Goal: Information Seeking & Learning: Learn about a topic

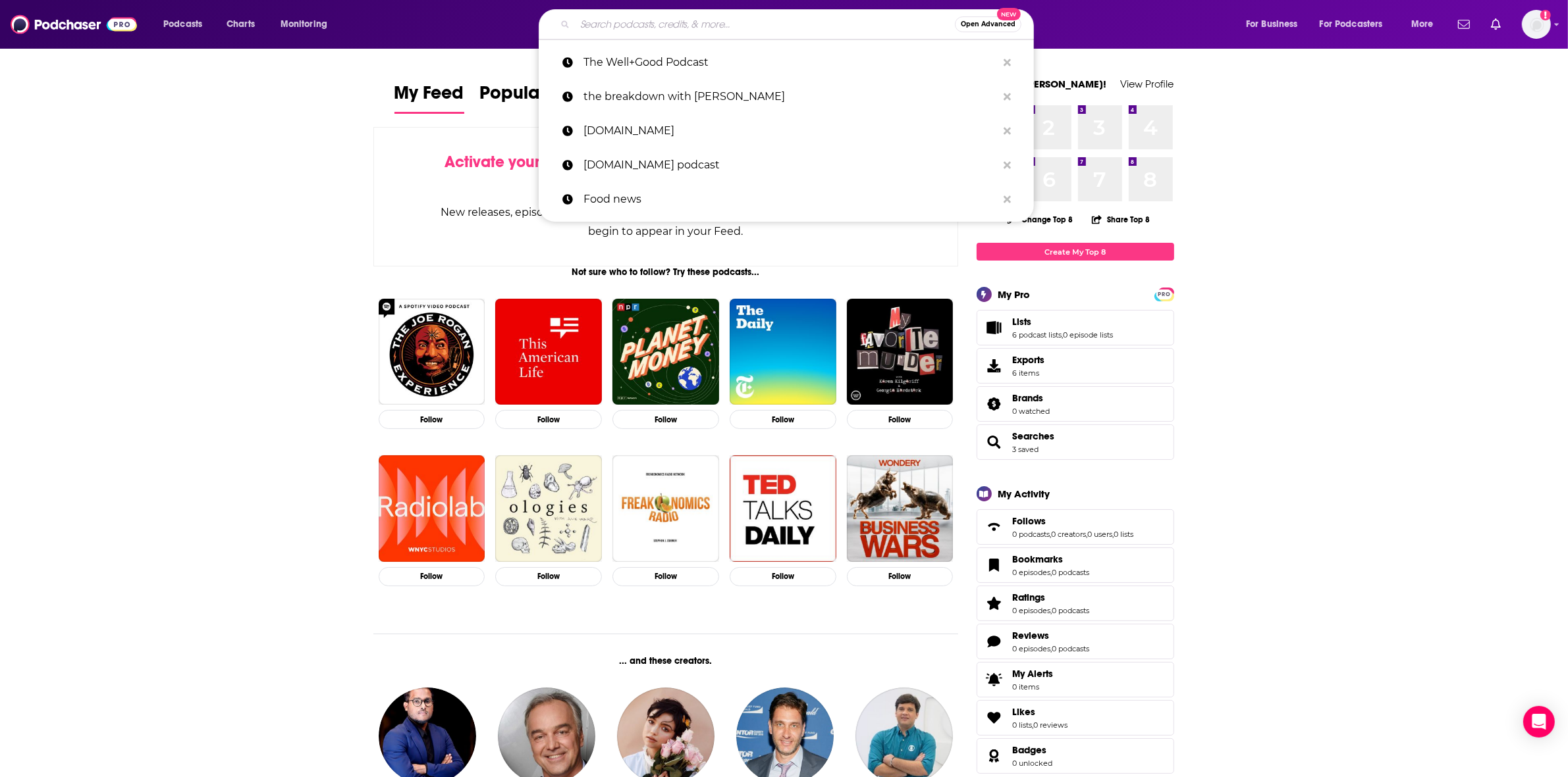
click at [612, 13] on input "Search podcasts, credits, & more..." at bounding box center [765, 24] width 380 height 21
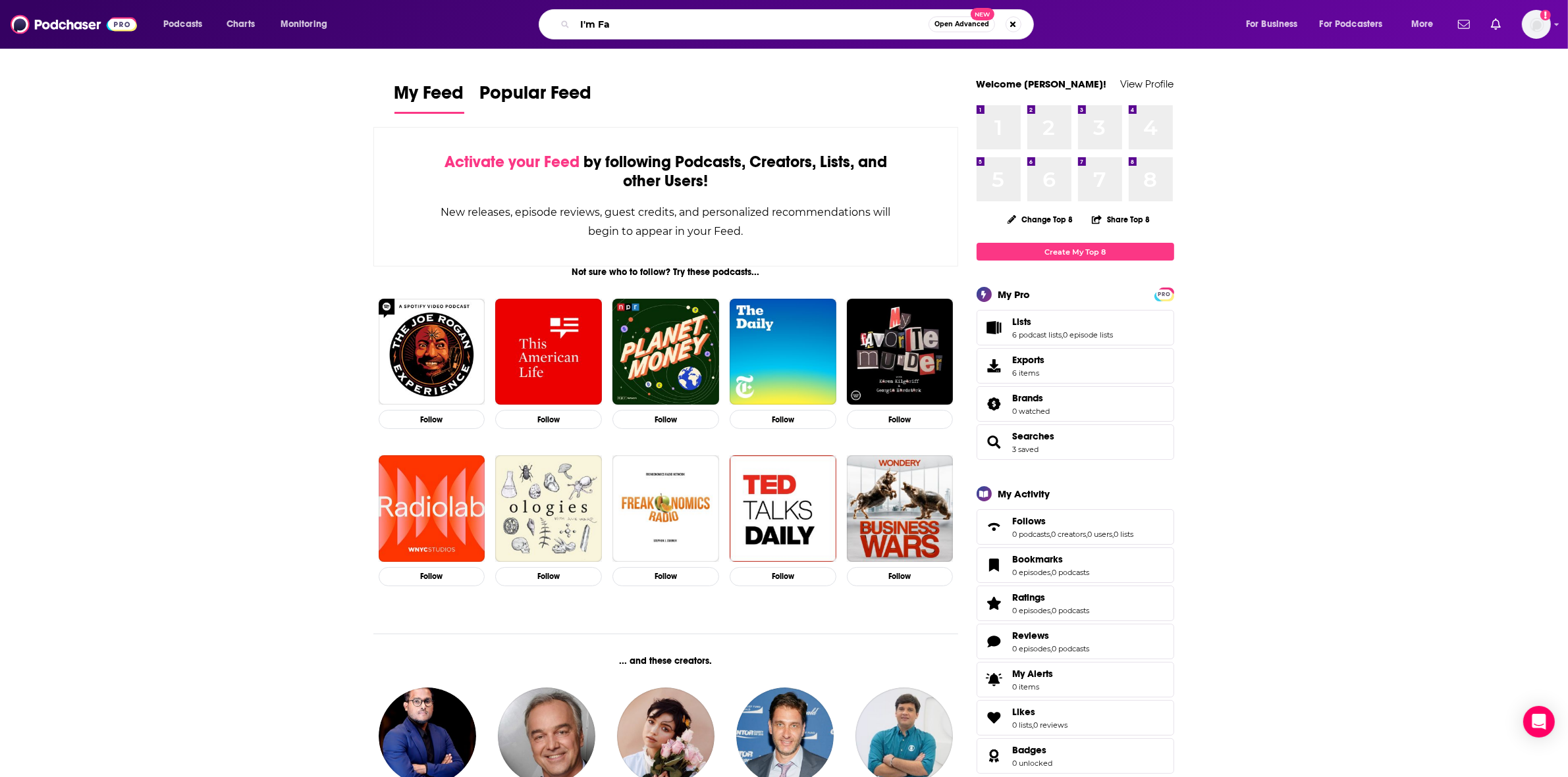
type input "I'm Fat"
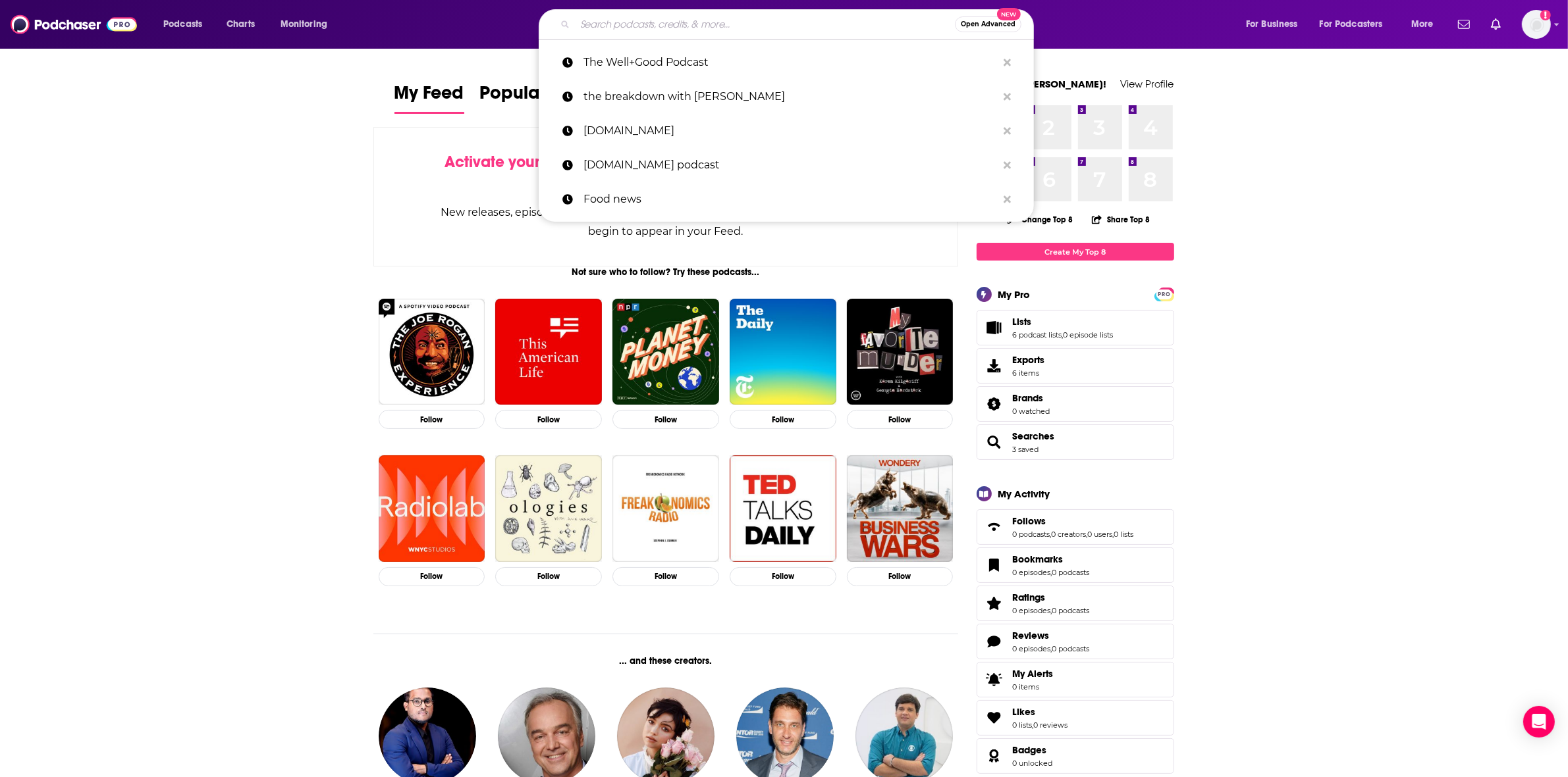
click at [672, 21] on input "Search podcasts, credits, & more..." at bounding box center [765, 24] width 380 height 21
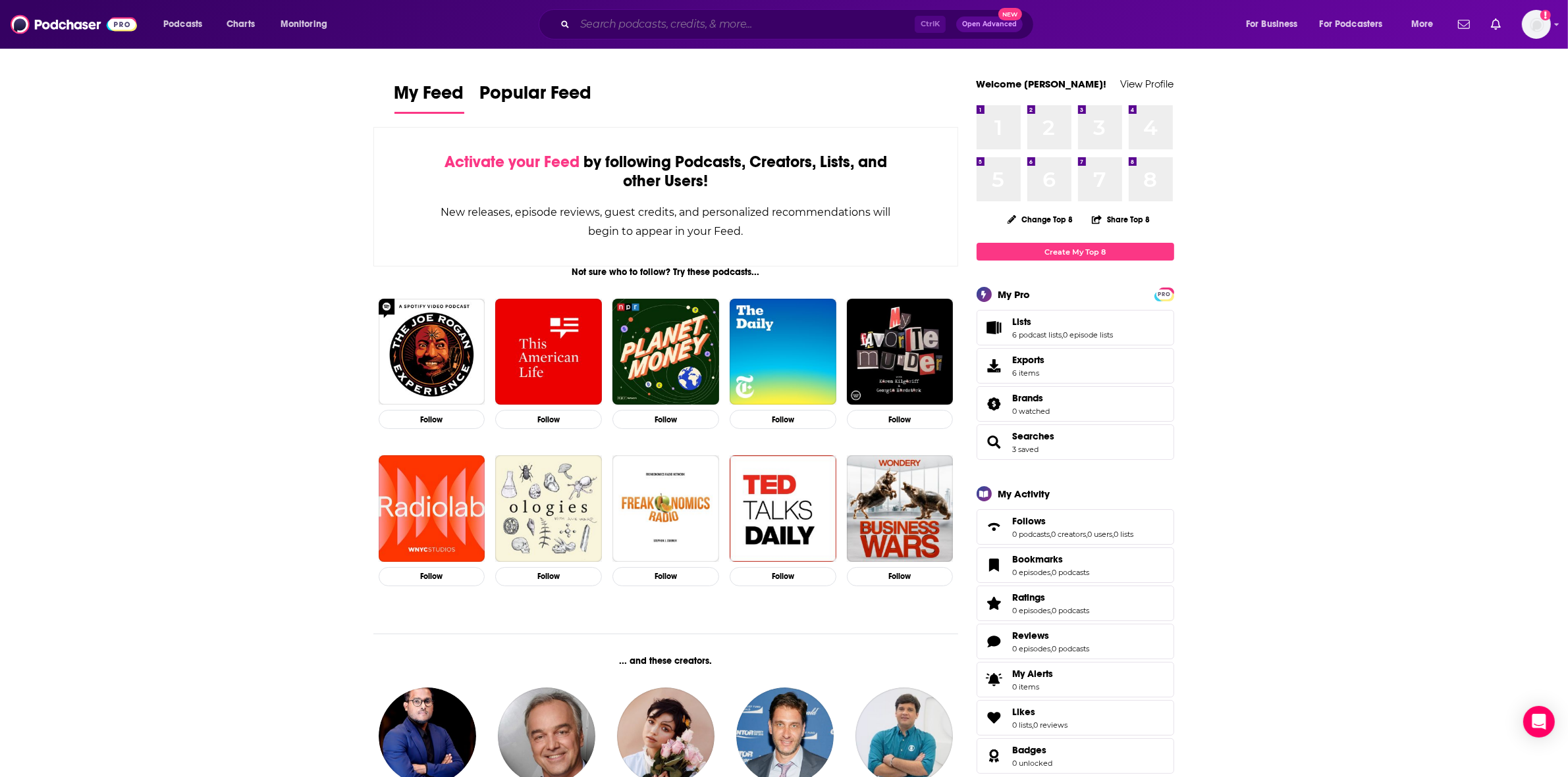
click at [616, 16] on input "Search podcasts, credits, & more..." at bounding box center [744, 24] width 339 height 21
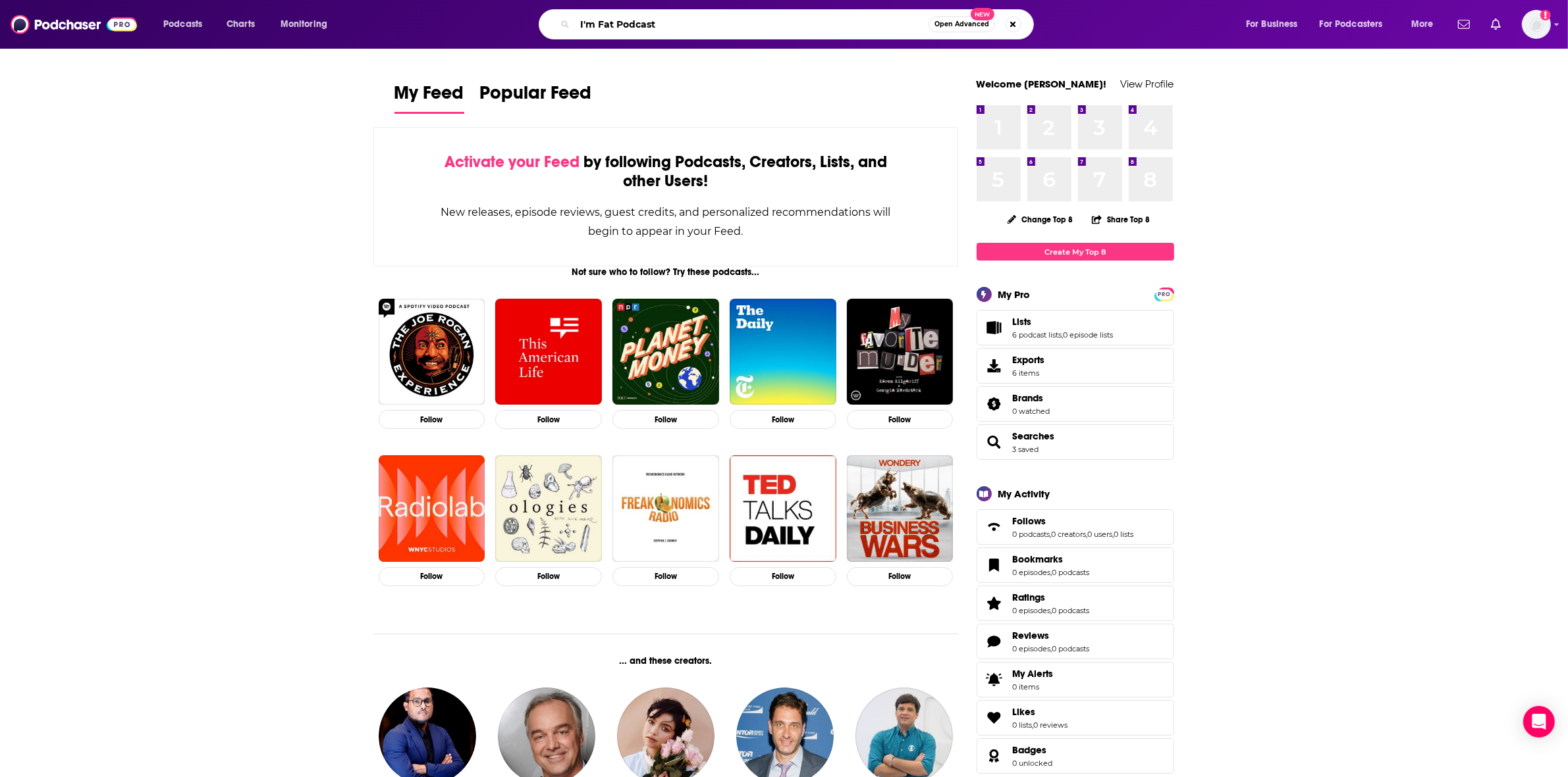
type input "I'm Fat Podcast"
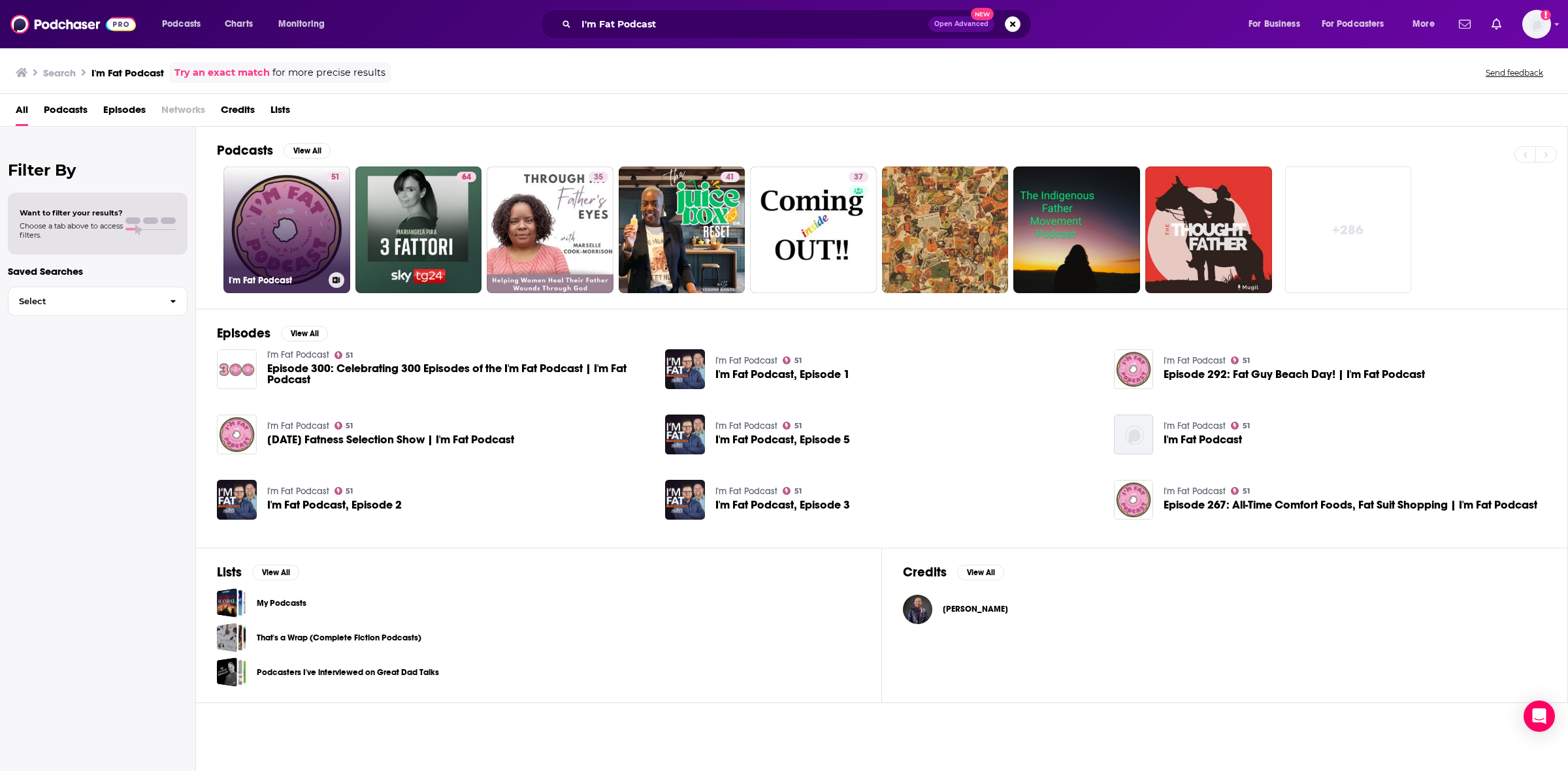
click at [289, 236] on link "51 I'm Fat Podcast" at bounding box center [287, 230] width 126 height 126
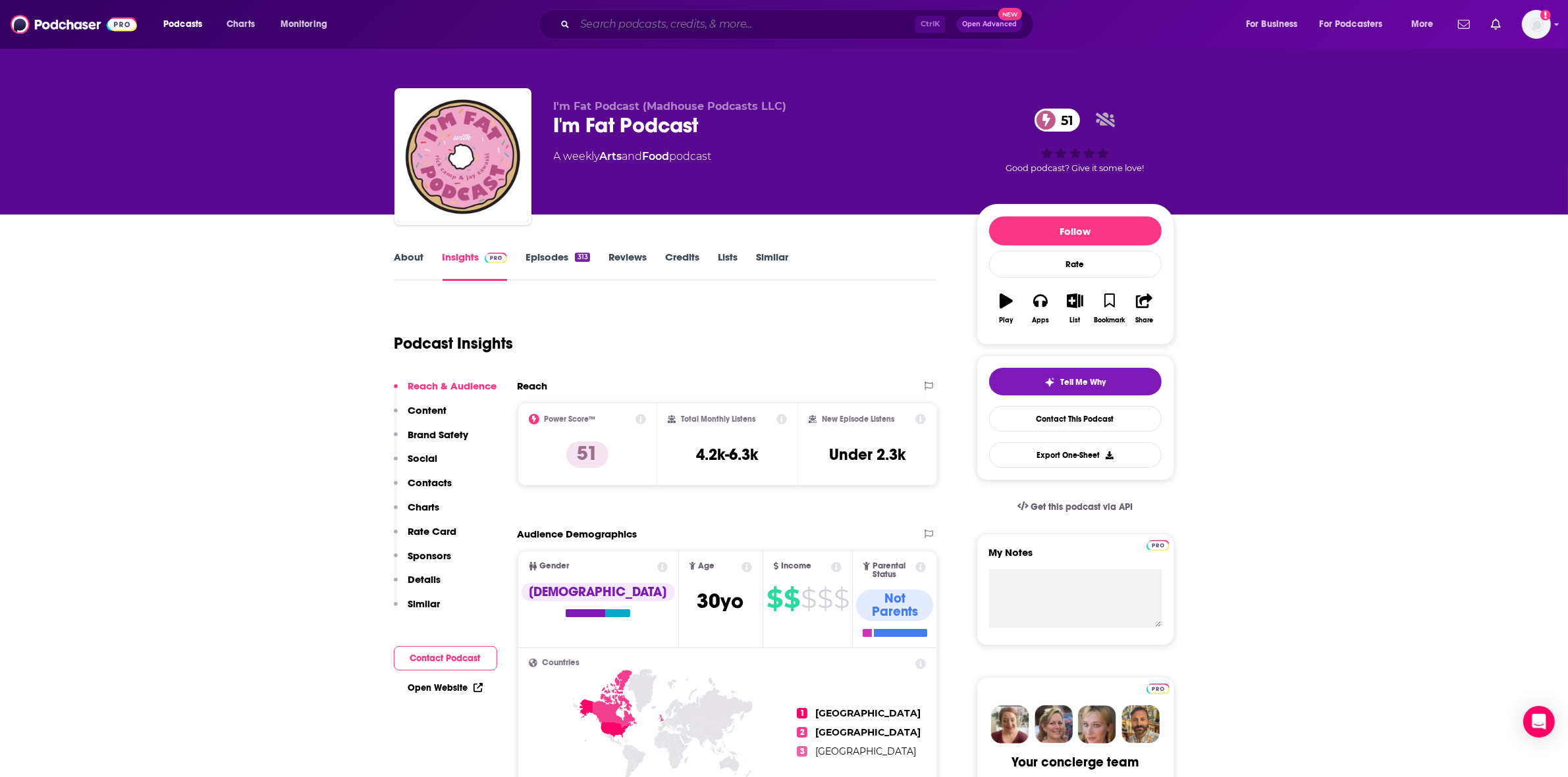
click at [661, 18] on input "Search podcasts, credits, & more..." at bounding box center [744, 24] width 339 height 21
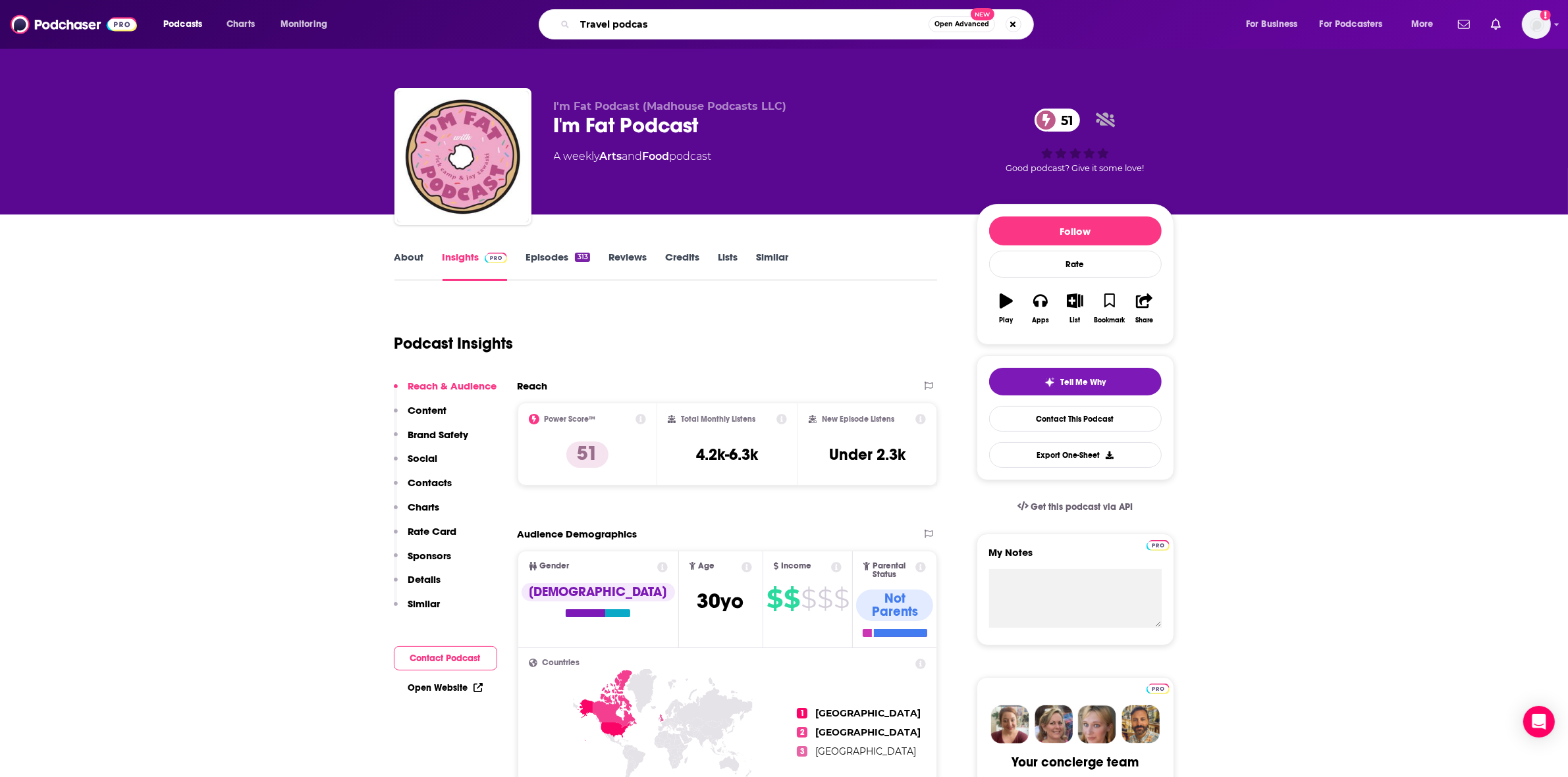
type input "Travel podcast"
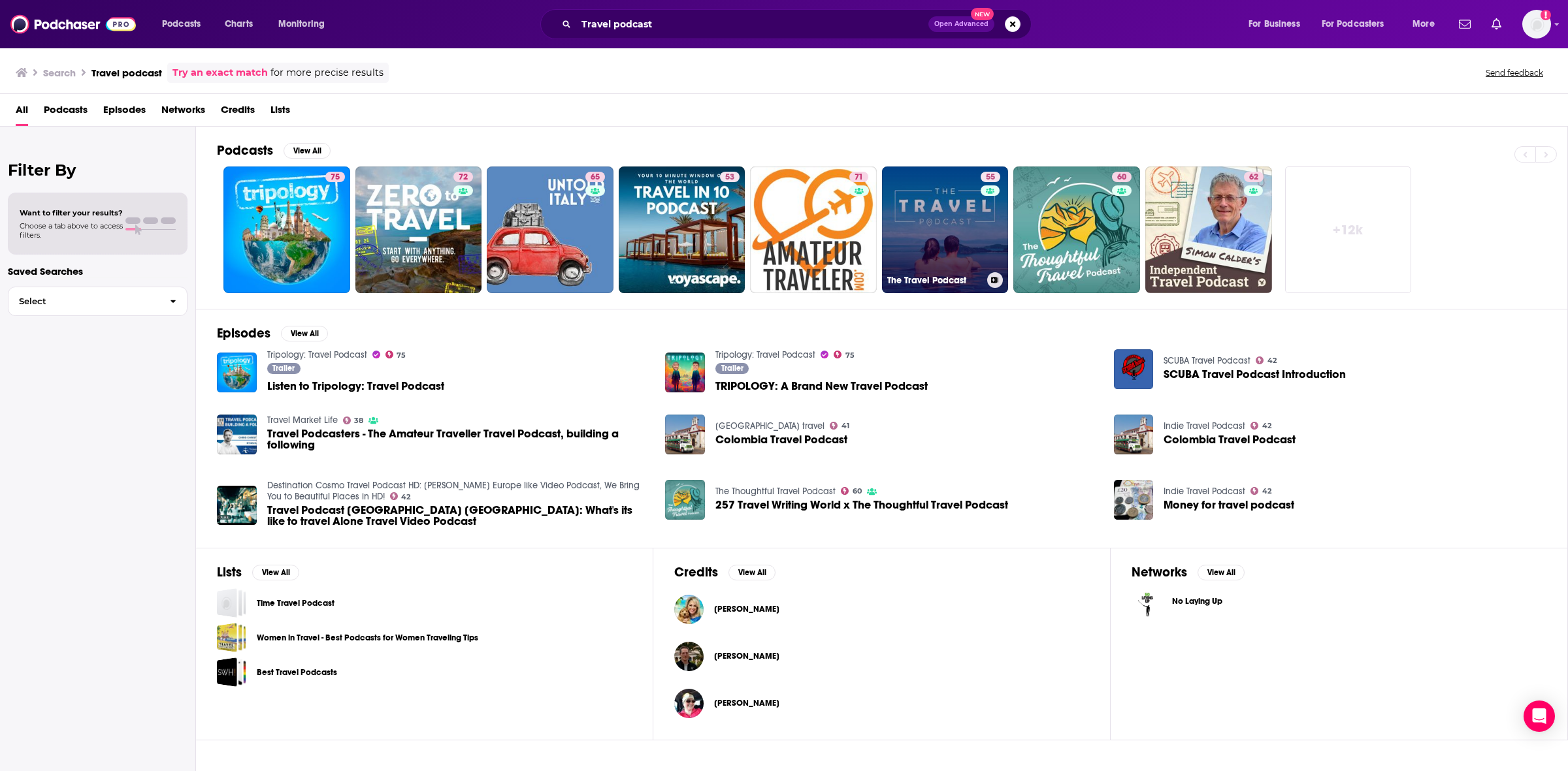
click at [944, 224] on link "55 The Travel Podcast" at bounding box center [945, 230] width 126 height 126
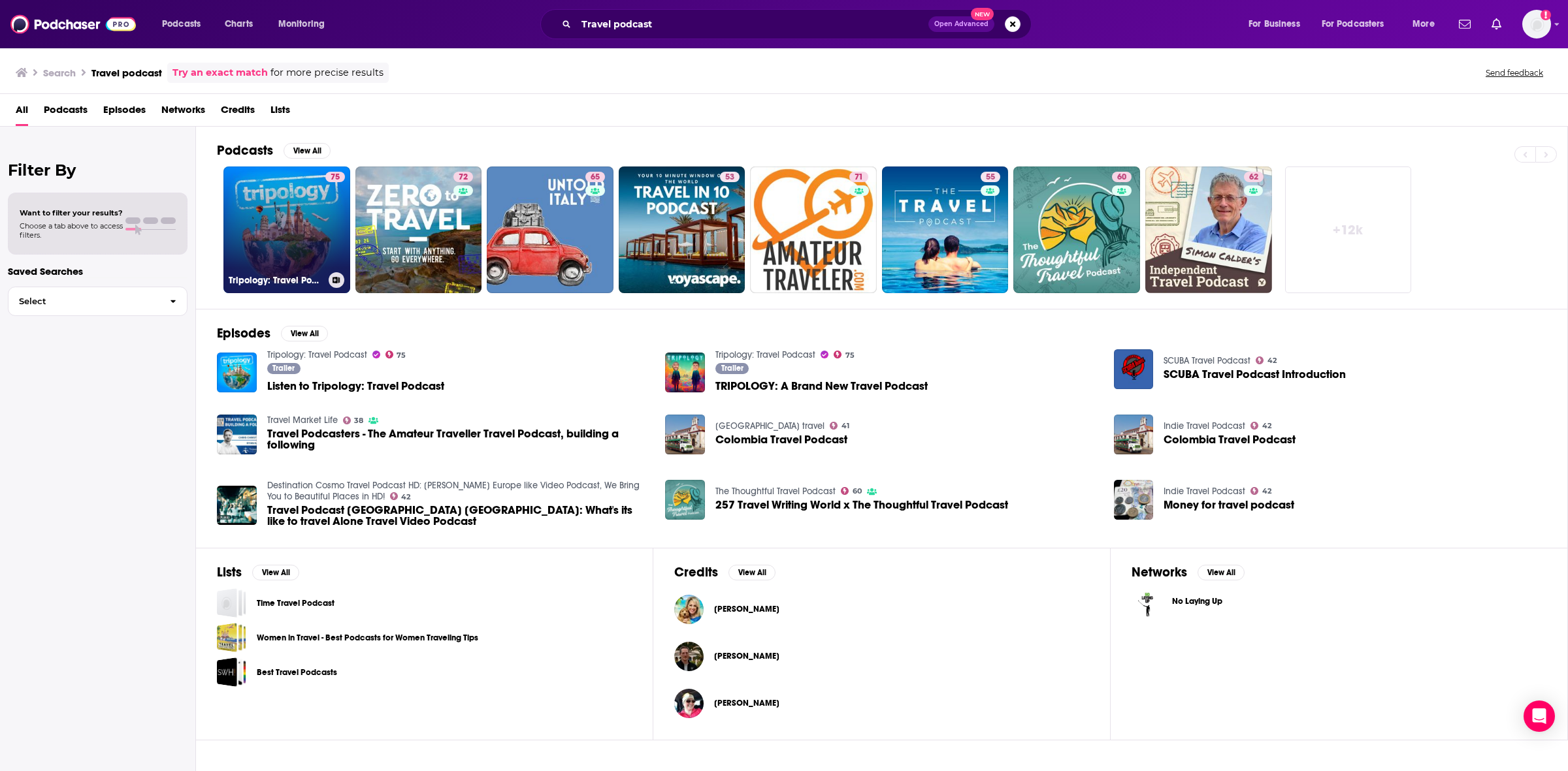
click at [276, 227] on link "75 Tripology: Travel Podcast" at bounding box center [287, 230] width 126 height 126
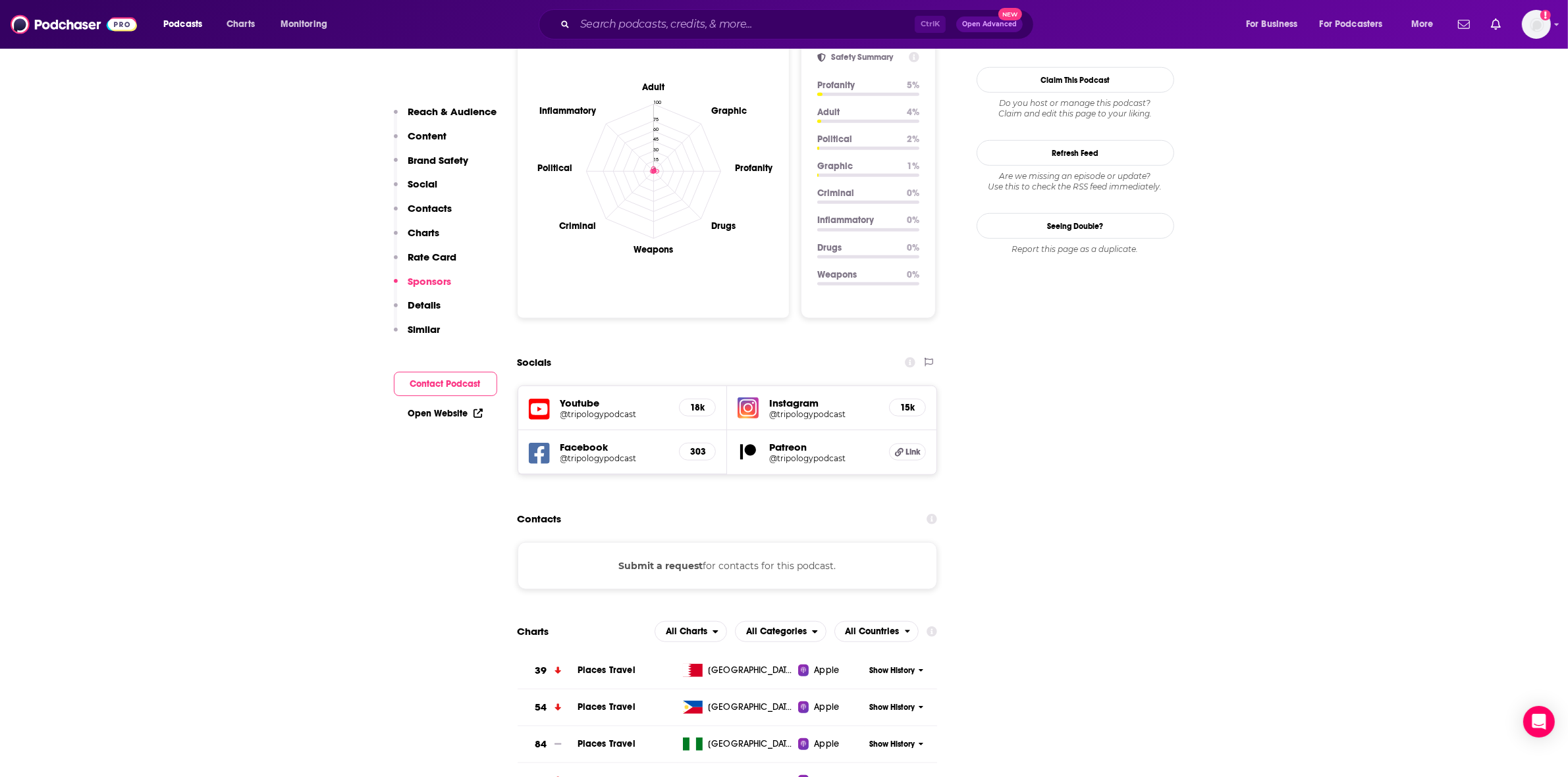
scroll to position [1070, 0]
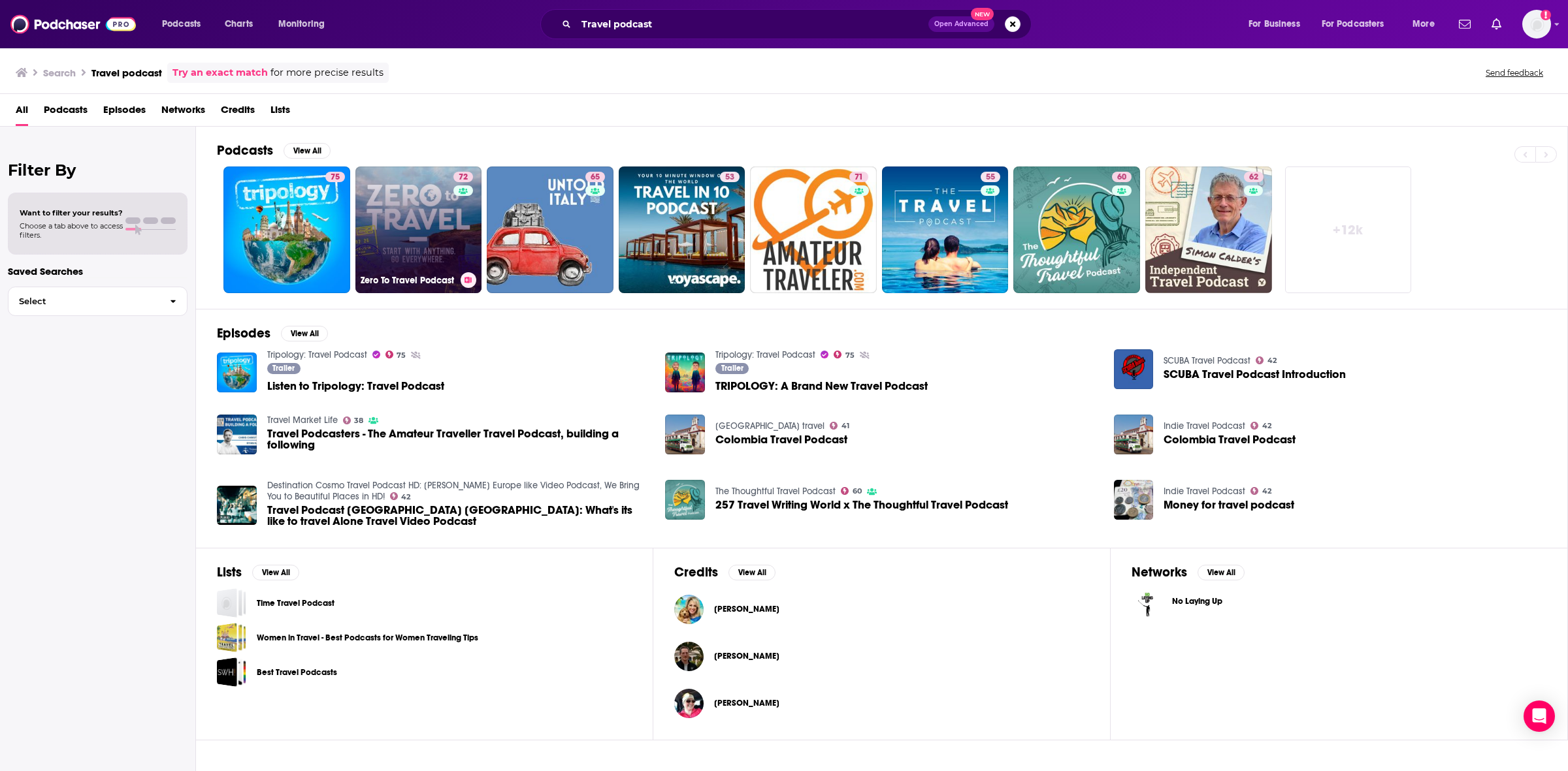
click at [451, 248] on link "72 Zero To Travel Podcast" at bounding box center [418, 230] width 126 height 126
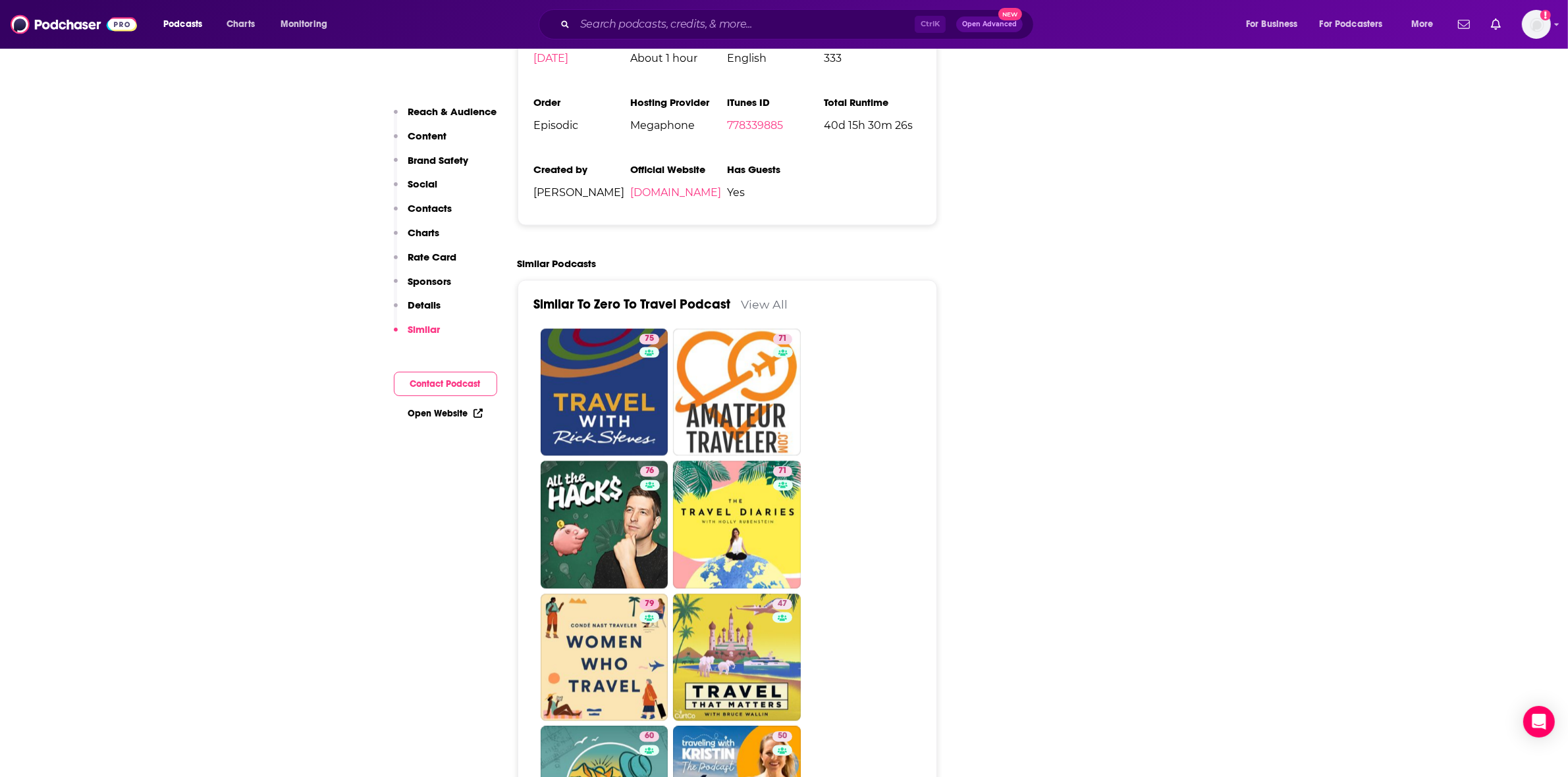
scroll to position [2880, 0]
